Goal: Communication & Community: Answer question/provide support

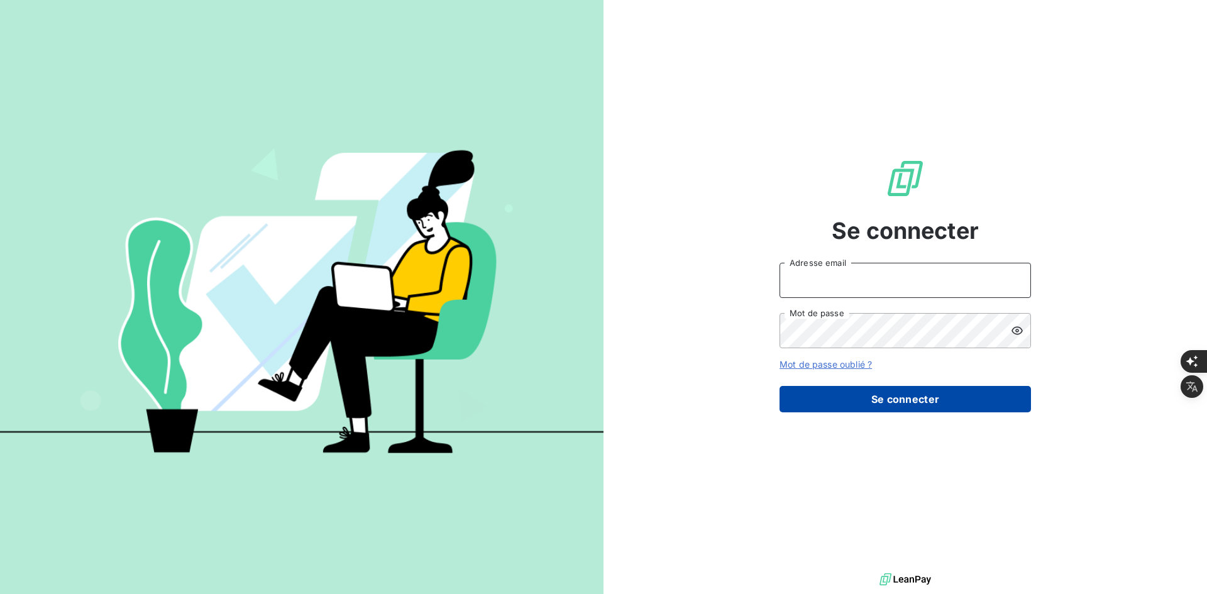
type input "[PERSON_NAME][EMAIL_ADDRESS][DOMAIN_NAME]"
click at [892, 402] on button "Se connecter" at bounding box center [904, 399] width 251 height 26
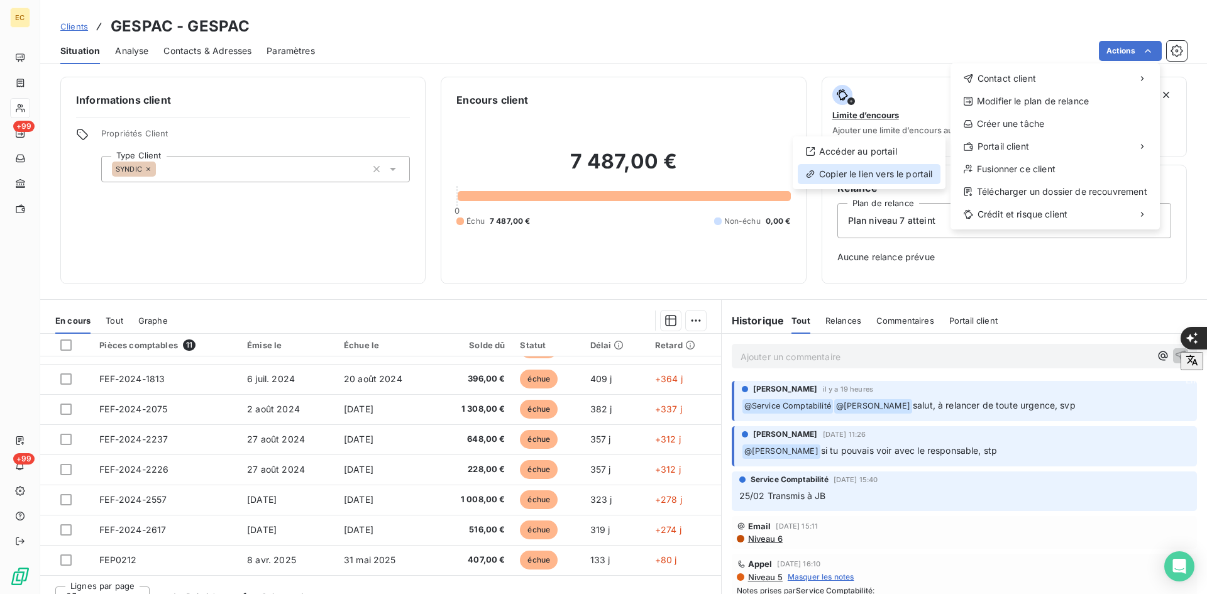
click at [922, 177] on div "Copier le lien vers le portail" at bounding box center [868, 174] width 143 height 20
click at [874, 145] on div "Accéder au portail" at bounding box center [868, 151] width 143 height 20
click at [1156, 47] on html "EC +99 +99 Clients GESPAC - GESPAC Situation Analyse Contacts & Adresses Paramè…" at bounding box center [603, 594] width 1207 height 1188
click at [792, 363] on html "EC +99 +99 Clients GESPAC - GESPAC Situation Analyse Contacts & Adresses Paramè…" at bounding box center [603, 594] width 1207 height 1188
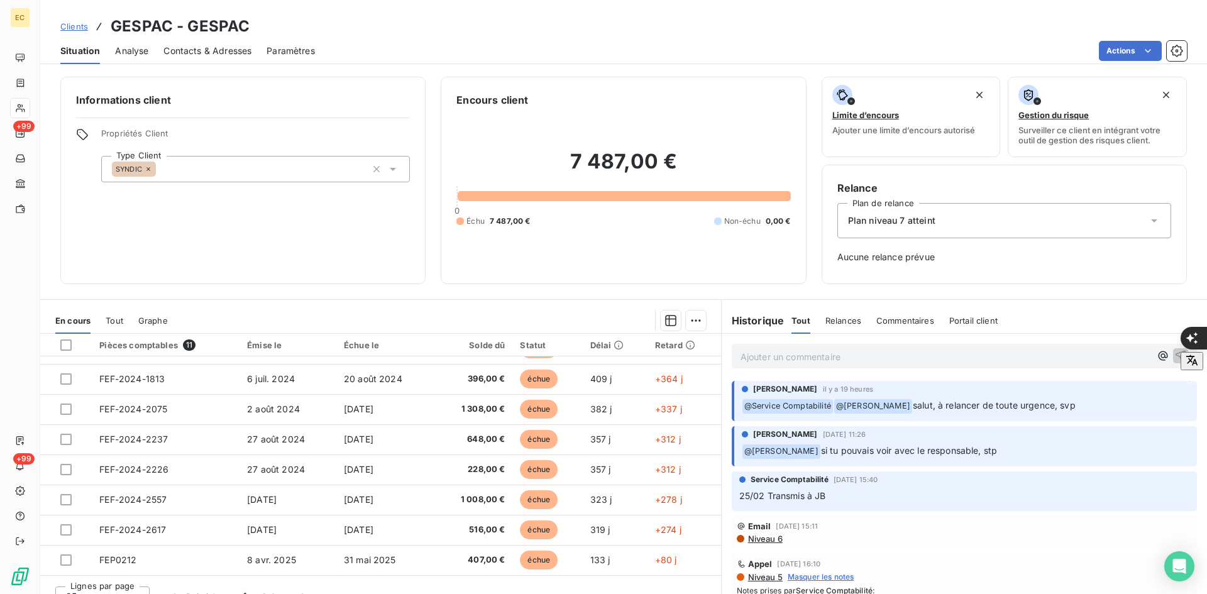
drag, startPoint x: 790, startPoint y: 360, endPoint x: 813, endPoint y: 351, distance: 24.9
click at [789, 359] on p "Ajouter un commentaire ﻿" at bounding box center [945, 357] width 410 height 16
